Goal: Information Seeking & Learning: Check status

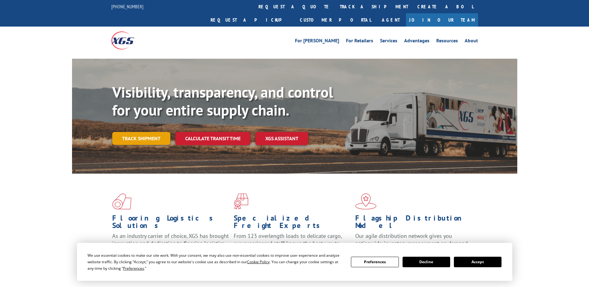
click at [137, 132] on link "Track shipment" at bounding box center [141, 138] width 58 height 13
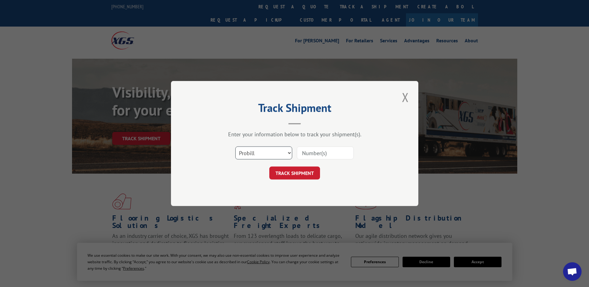
click at [249, 147] on select "Select category... Probill BOL PO" at bounding box center [263, 152] width 57 height 13
select select "po"
click at [235, 146] on select "Select category... Probill BOL PO" at bounding box center [263, 152] width 57 height 13
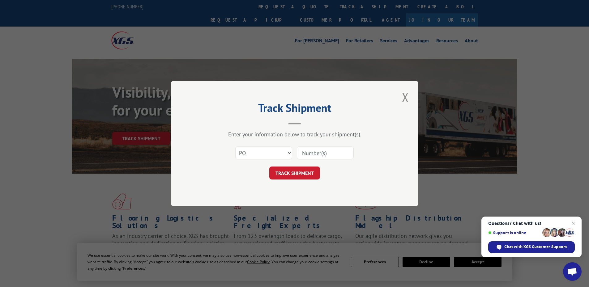
click at [334, 154] on input at bounding box center [325, 152] width 57 height 13
paste input "72542910"
type input "72542910"
click at [304, 172] on button "TRACK SHIPMENT" at bounding box center [294, 173] width 51 height 13
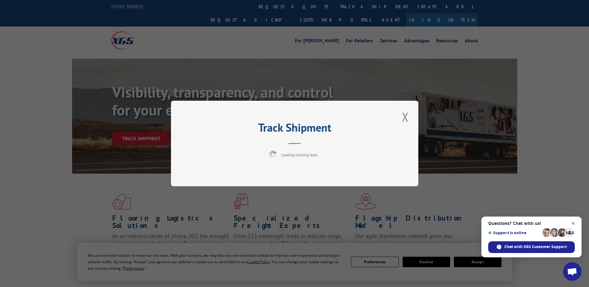
click at [574, 224] on span "Open chat" at bounding box center [573, 224] width 8 height 8
